Goal: Register for event/course

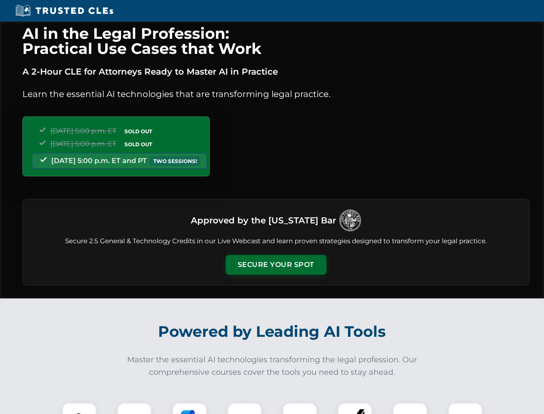
click at [276, 265] on button "Secure Your Spot" at bounding box center [276, 265] width 101 height 20
click at [79, 408] on img at bounding box center [79, 419] width 25 height 25
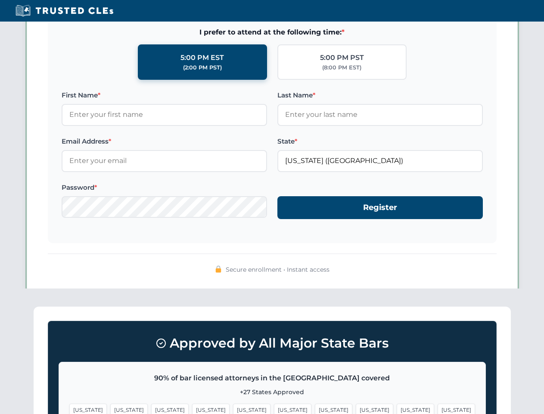
click at [315, 408] on span "[US_STATE]" at bounding box center [333, 409] width 37 height 12
click at [397, 408] on span "[US_STATE]" at bounding box center [415, 409] width 37 height 12
